Goal: Complete application form

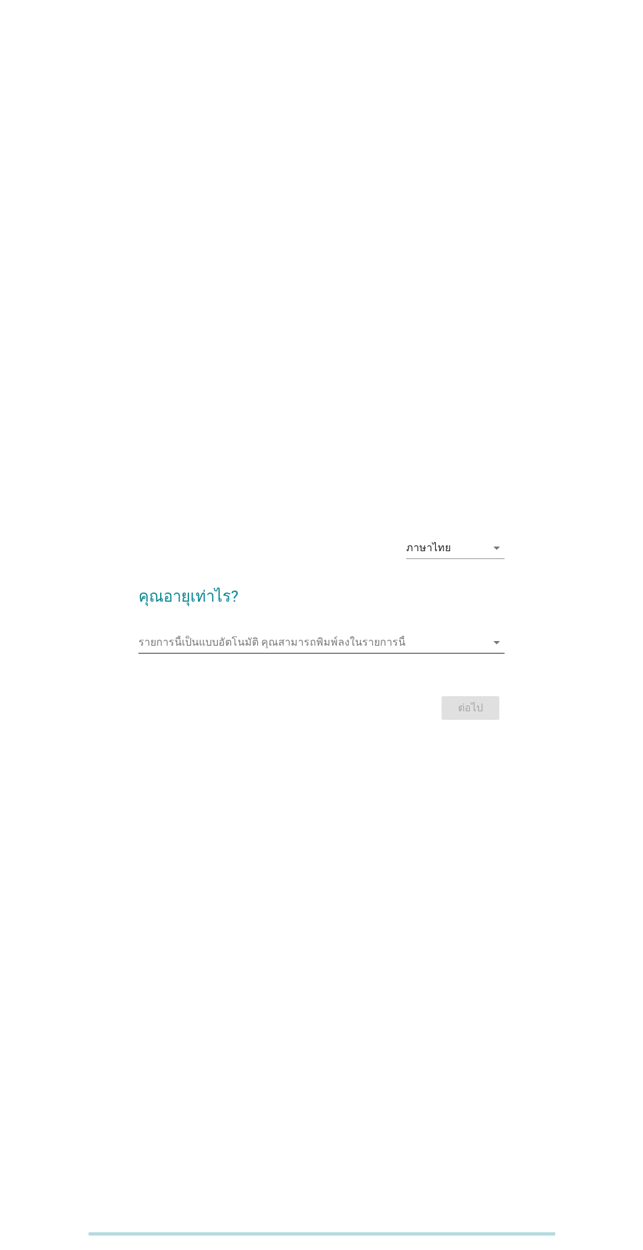
click at [401, 653] on input "รายการนี้เป็นแบบอัตโนมัติ คุณสามารถพิมพ์ลงในรายการนี้" at bounding box center [311, 642] width 347 height 21
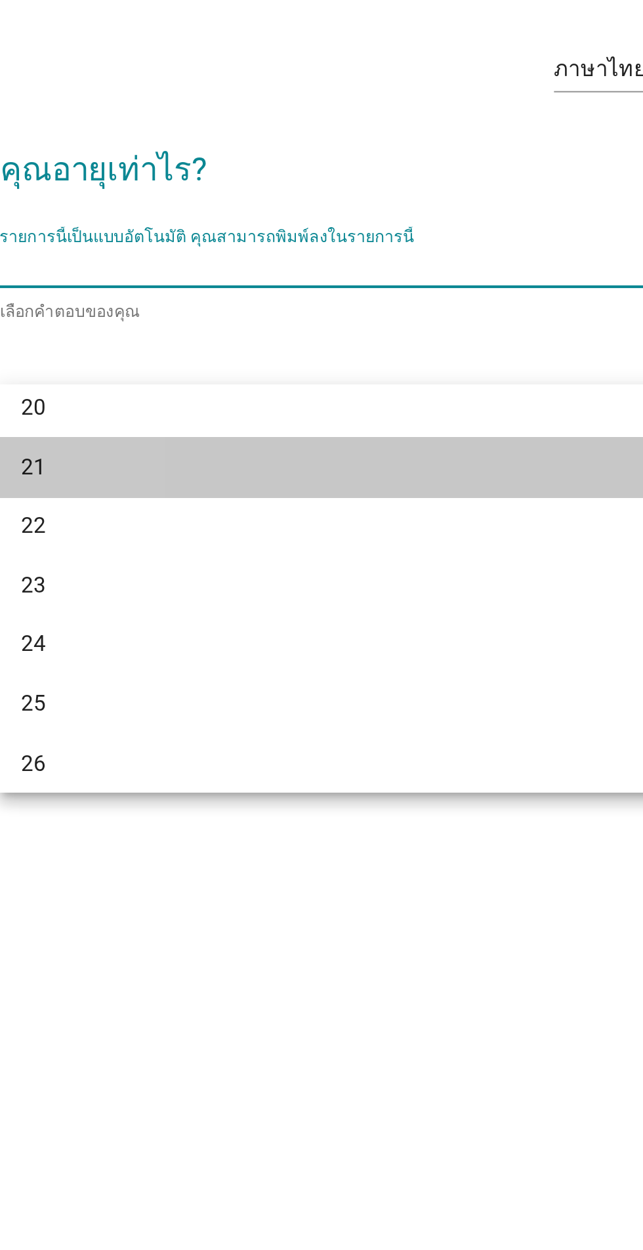
scroll to position [67, 0]
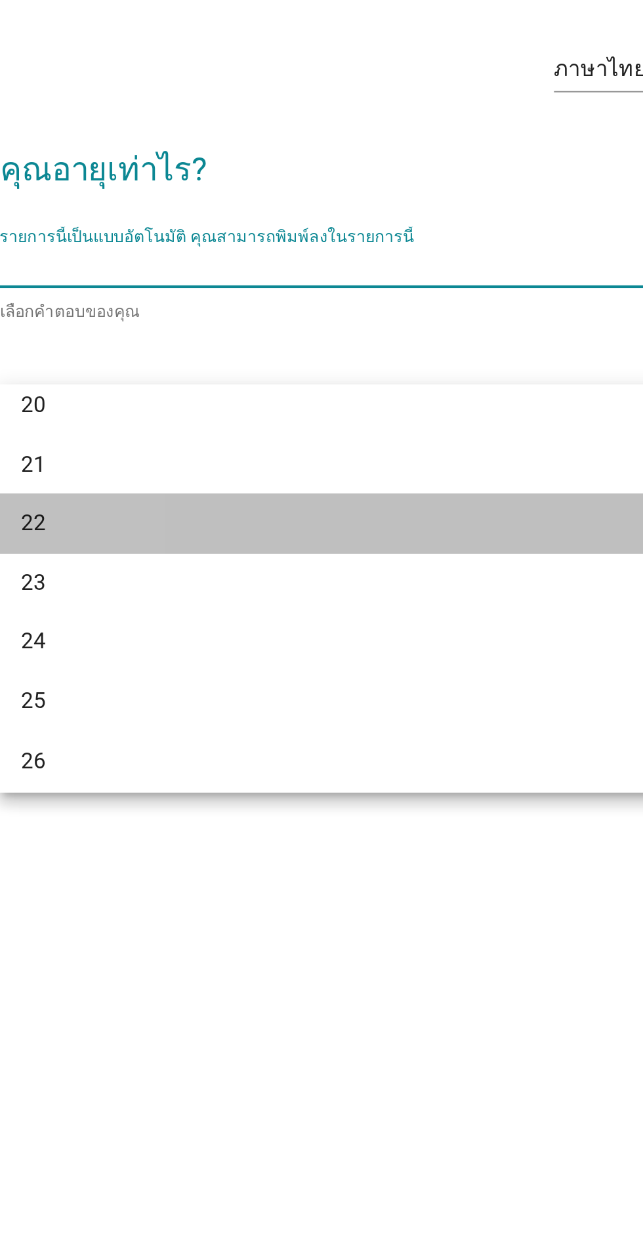
click at [159, 765] on div "22" at bounding box center [307, 765] width 316 height 16
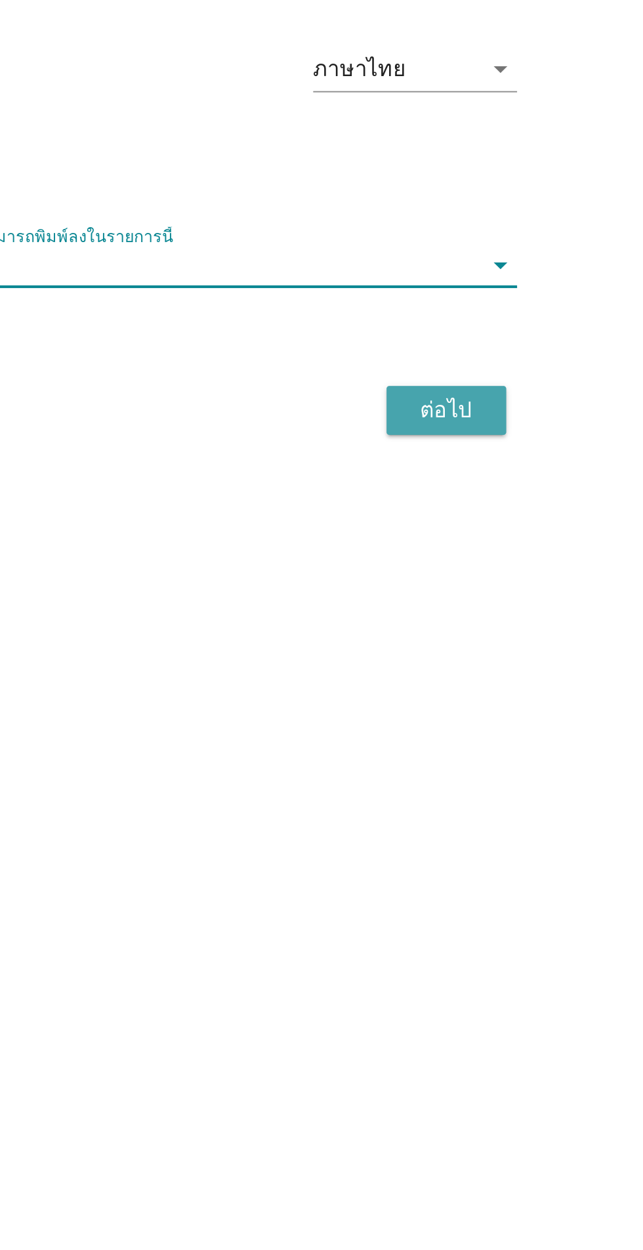
click at [463, 722] on button "ต่อไป" at bounding box center [471, 710] width 58 height 24
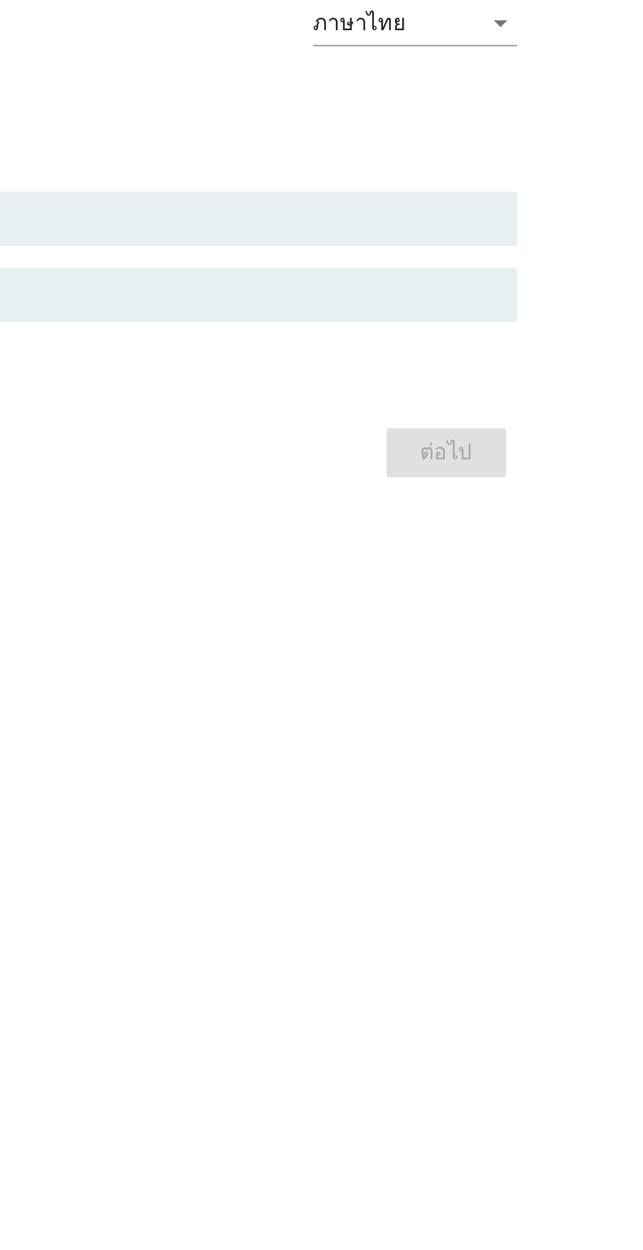
scroll to position [0, 0]
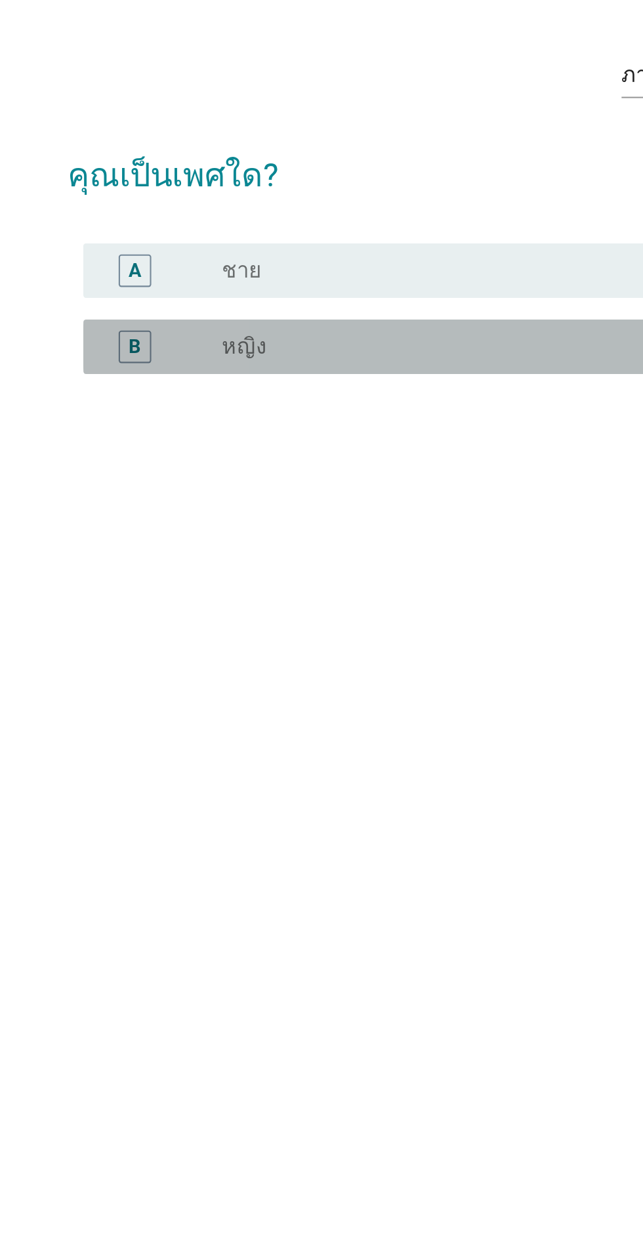
click at [195, 663] on div "B" at bounding box center [185, 656] width 56 height 16
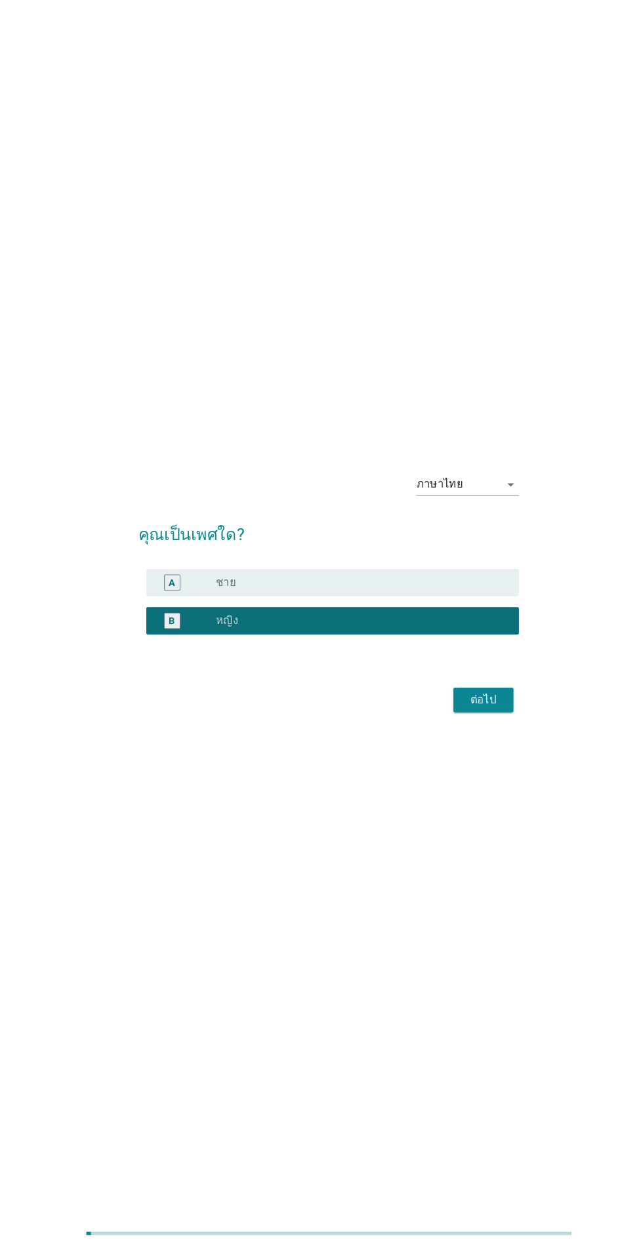
scroll to position [15, 0]
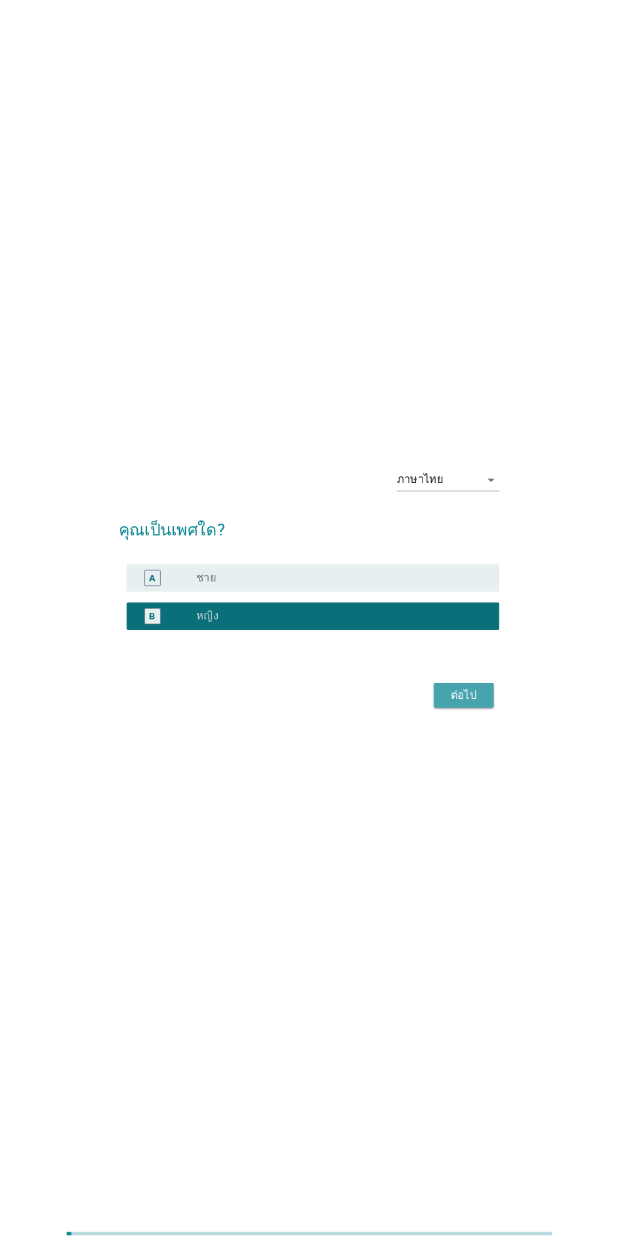
click at [444, 728] on button "ต่อไป" at bounding box center [471, 717] width 58 height 24
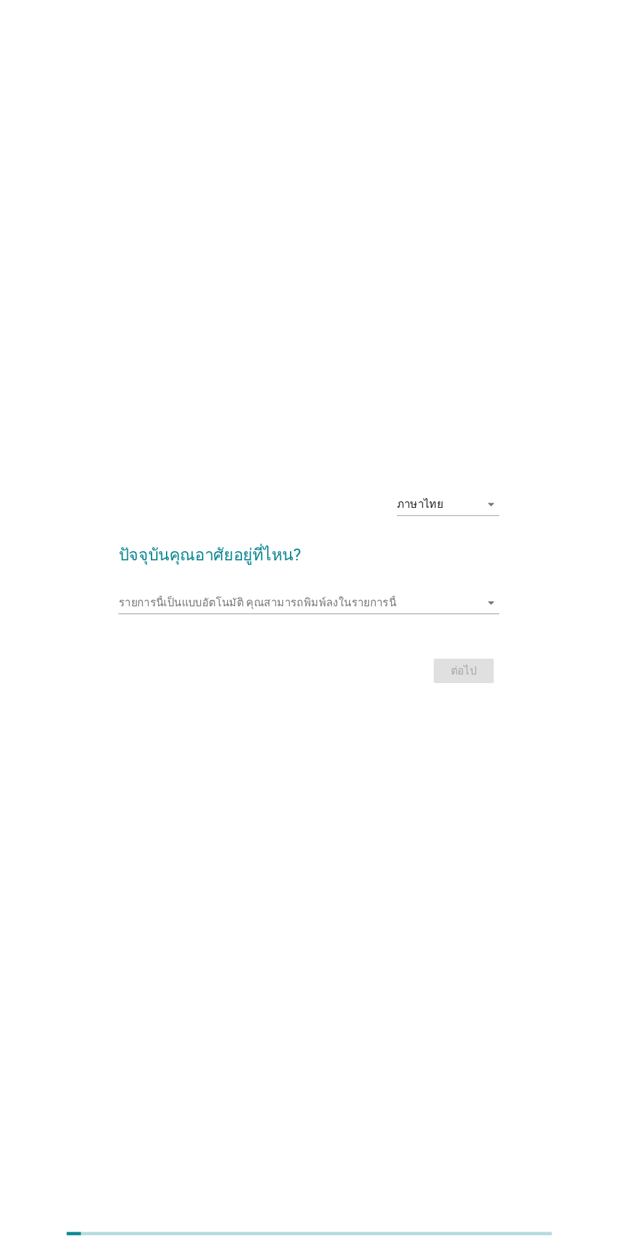
scroll to position [24, 0]
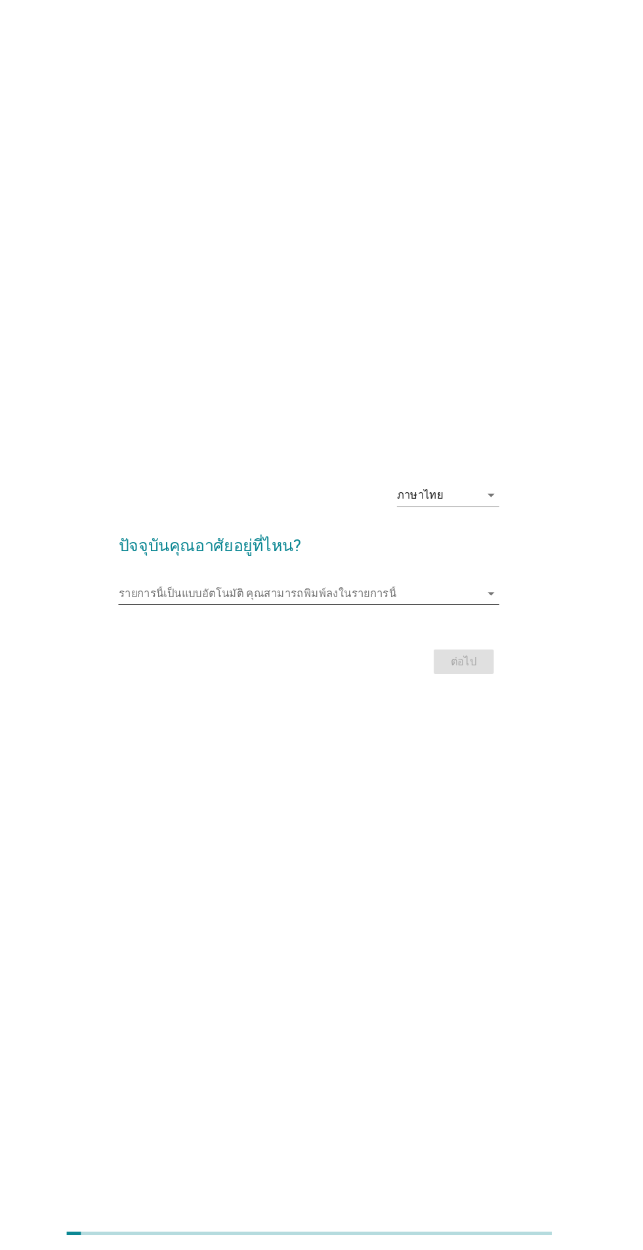
click at [164, 629] on div "รายการนี้เป็นแบบอัตโนมัติ [PERSON_NAME]พิมพ์ลงในรายการนี้ arrow_drop_down" at bounding box center [320, 618] width 365 height 21
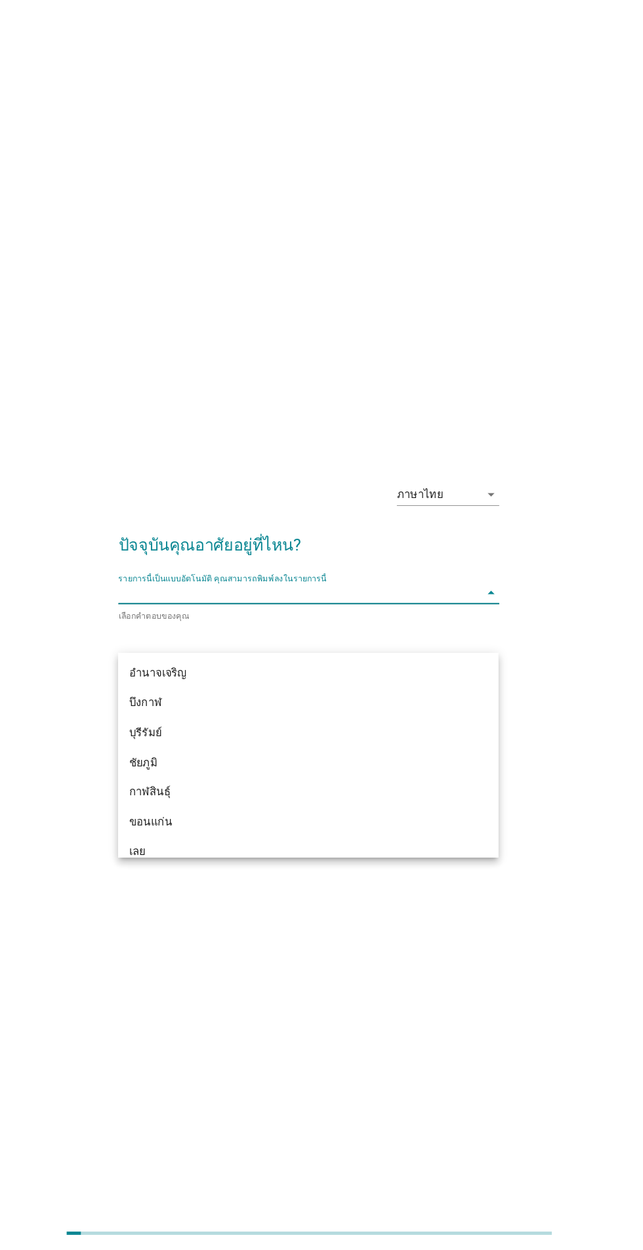
scroll to position [22, 0]
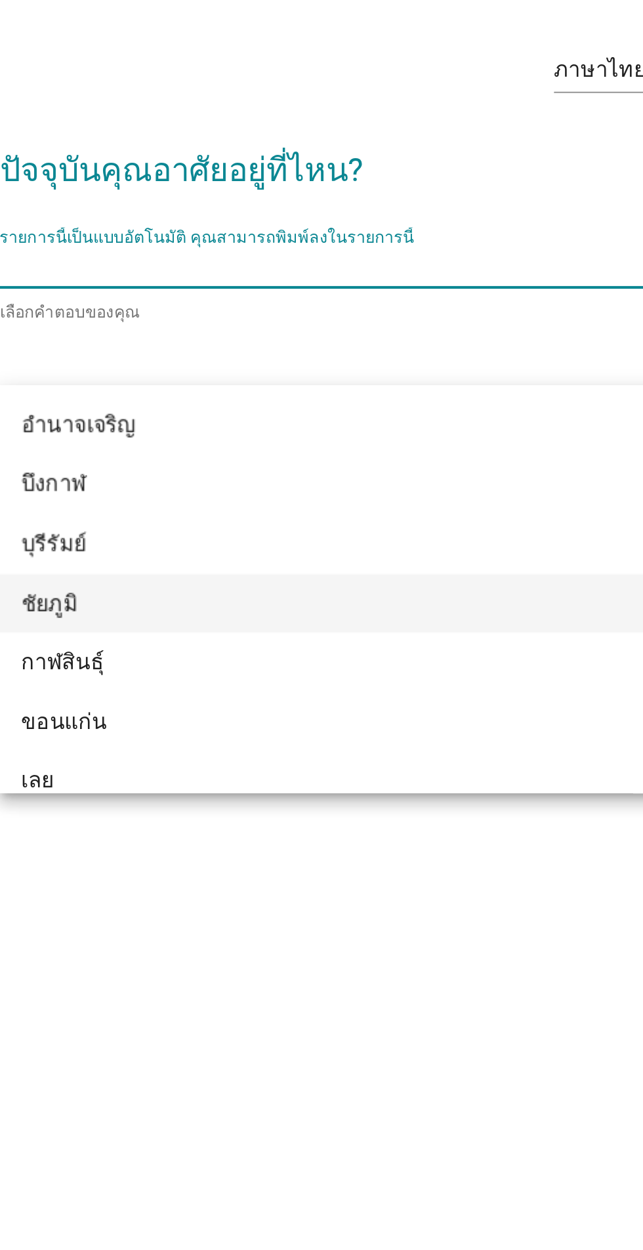
click at [167, 785] on div "ชัยภูมิ" at bounding box center [307, 782] width 316 height 16
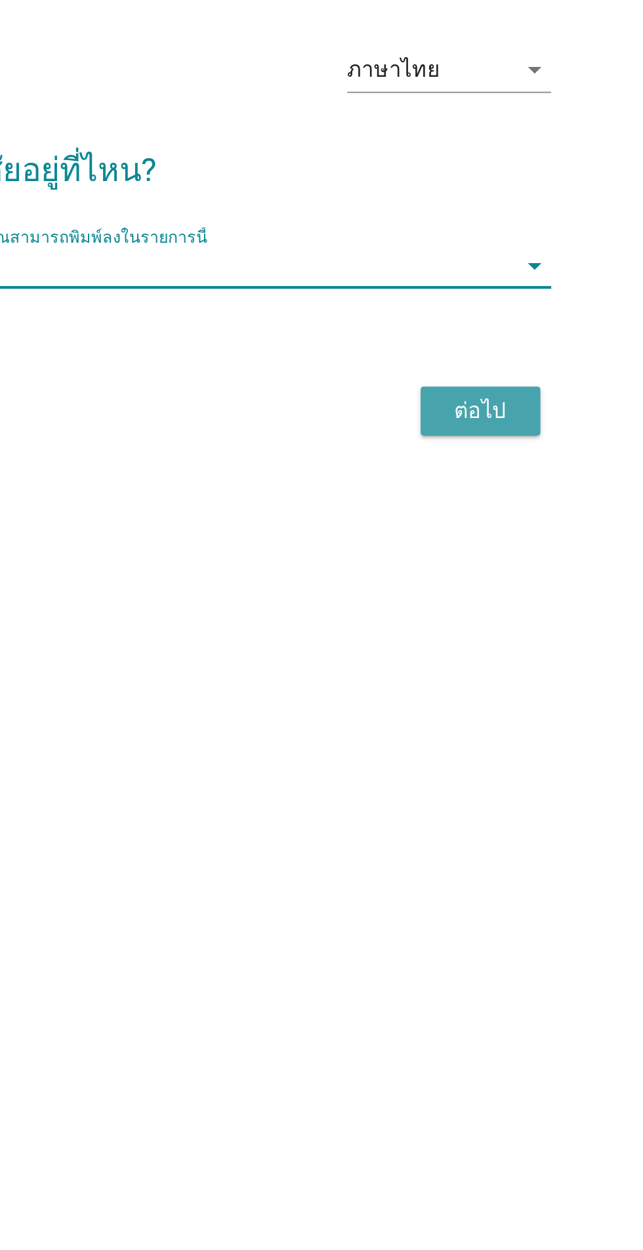
click at [476, 696] on div "ต่อไป" at bounding box center [470, 688] width 37 height 16
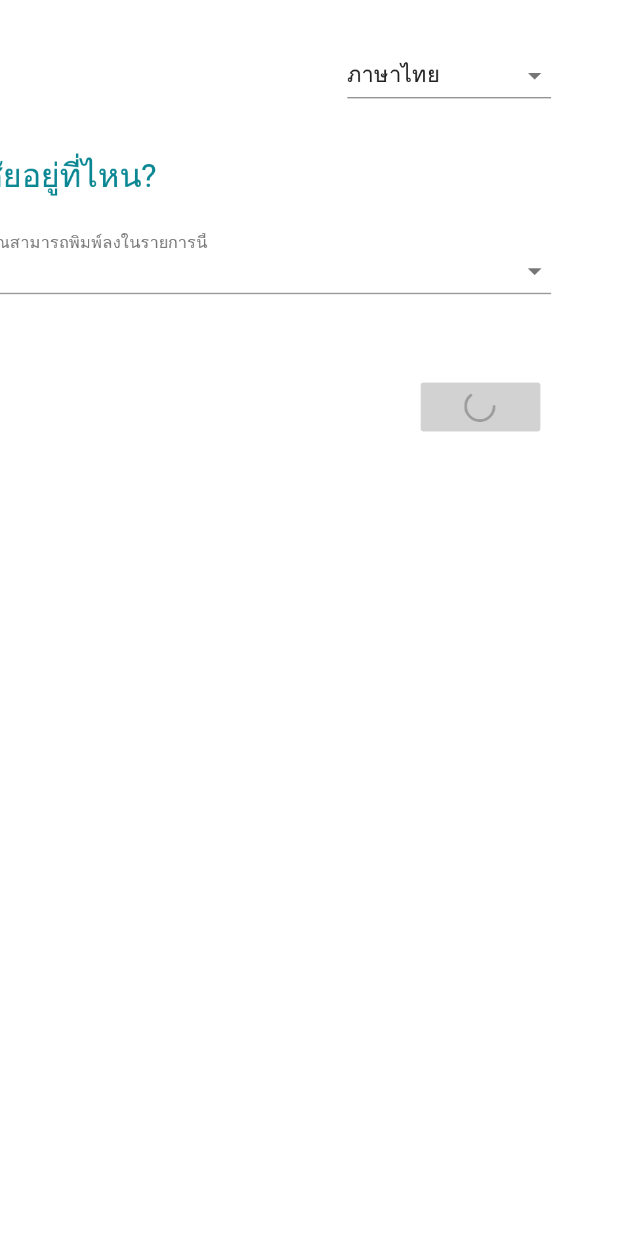
scroll to position [23, 0]
